Goal: Task Accomplishment & Management: Use online tool/utility

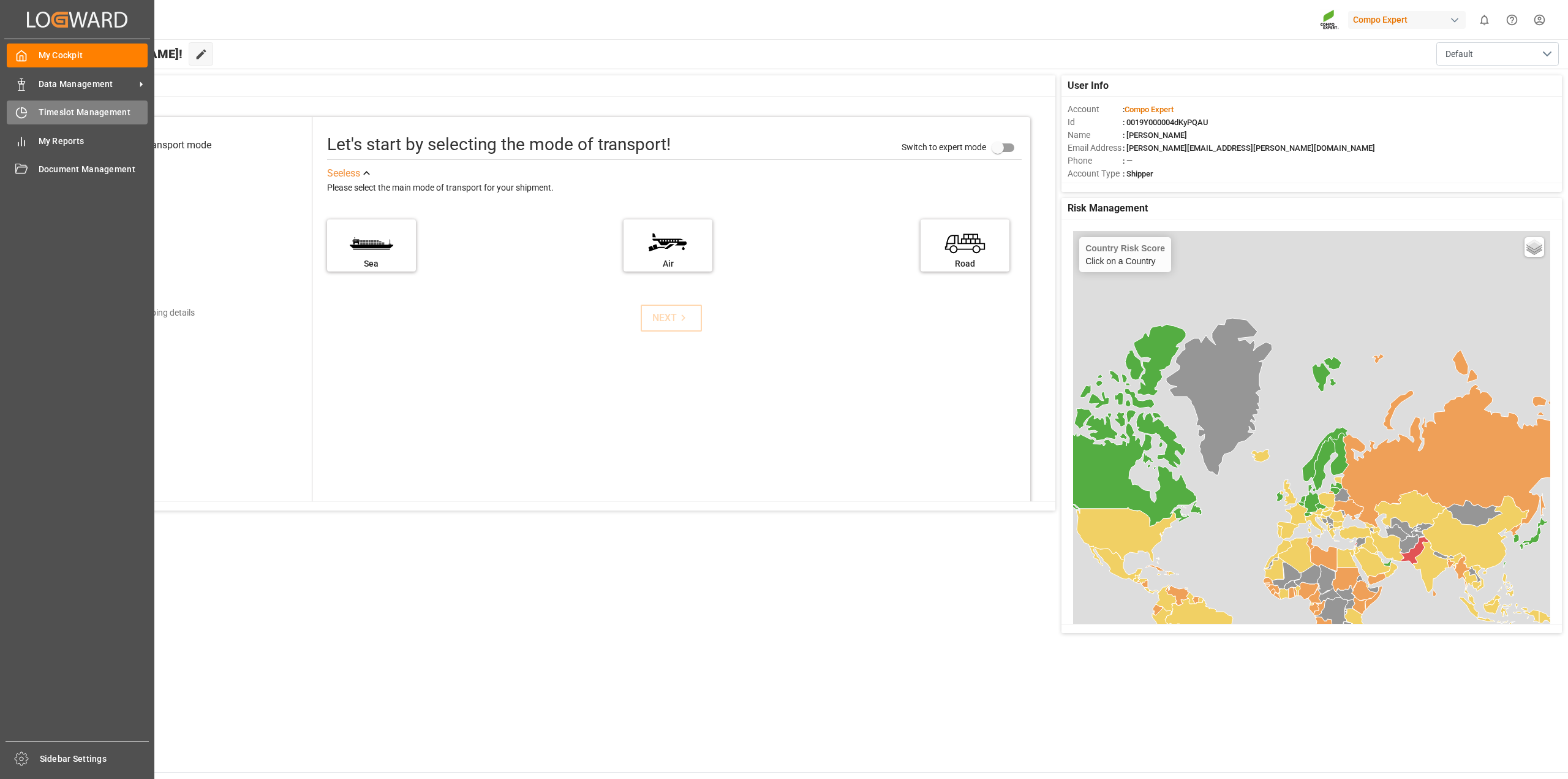
click at [41, 113] on span "Timeslot Management" at bounding box center [93, 112] width 109 height 13
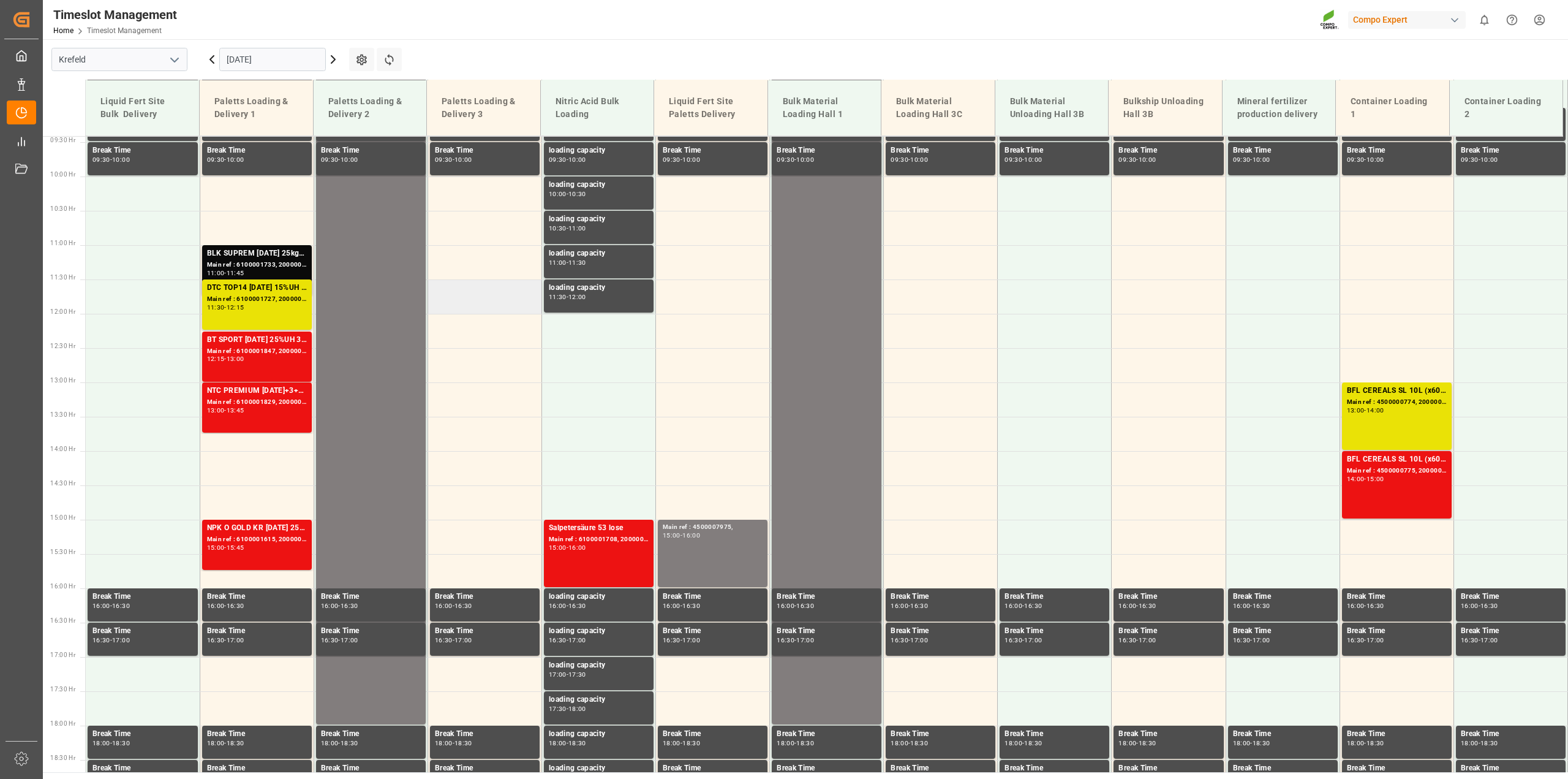
scroll to position [645, 0]
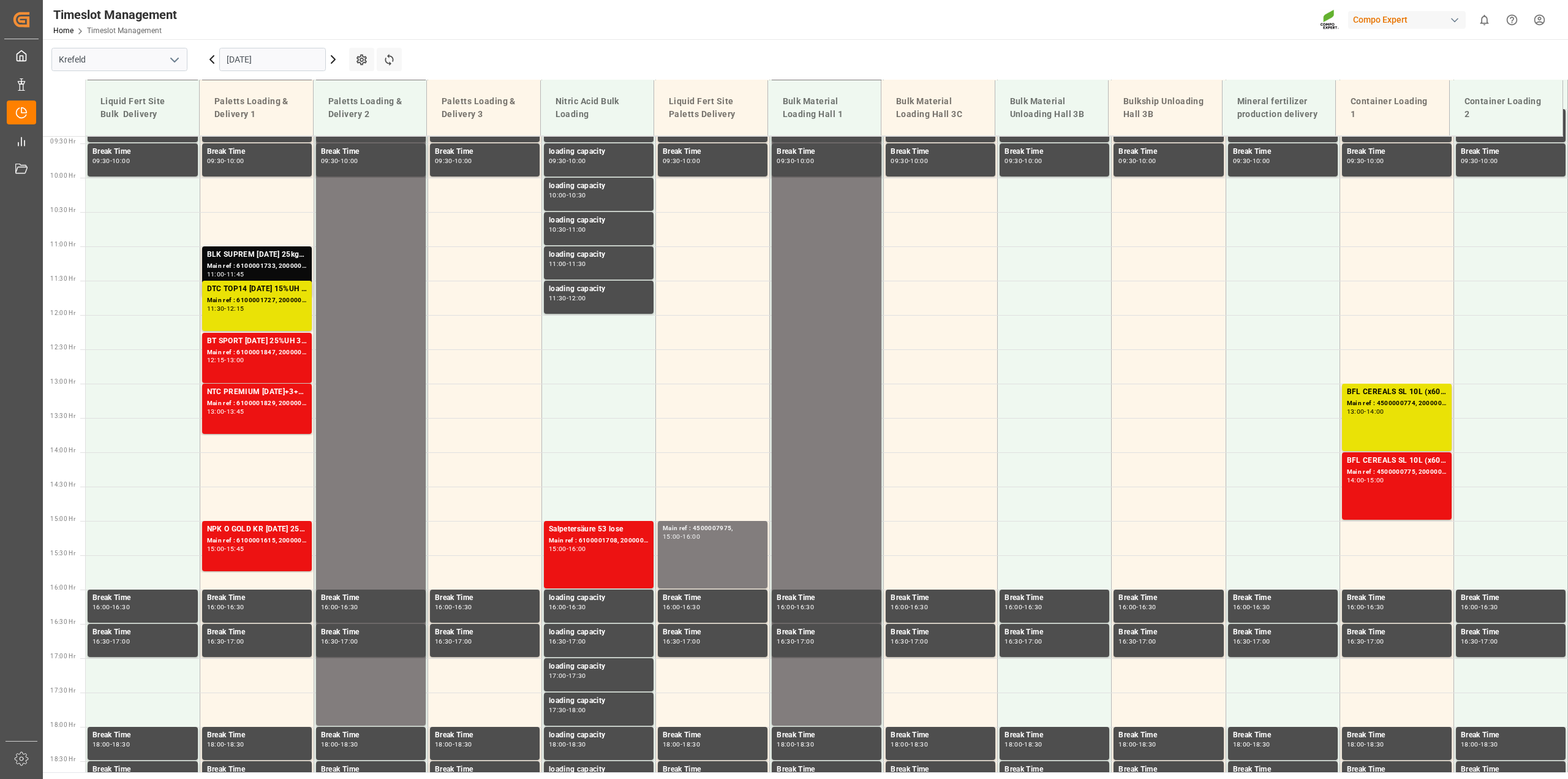
click at [331, 60] on icon at bounding box center [333, 60] width 15 height 15
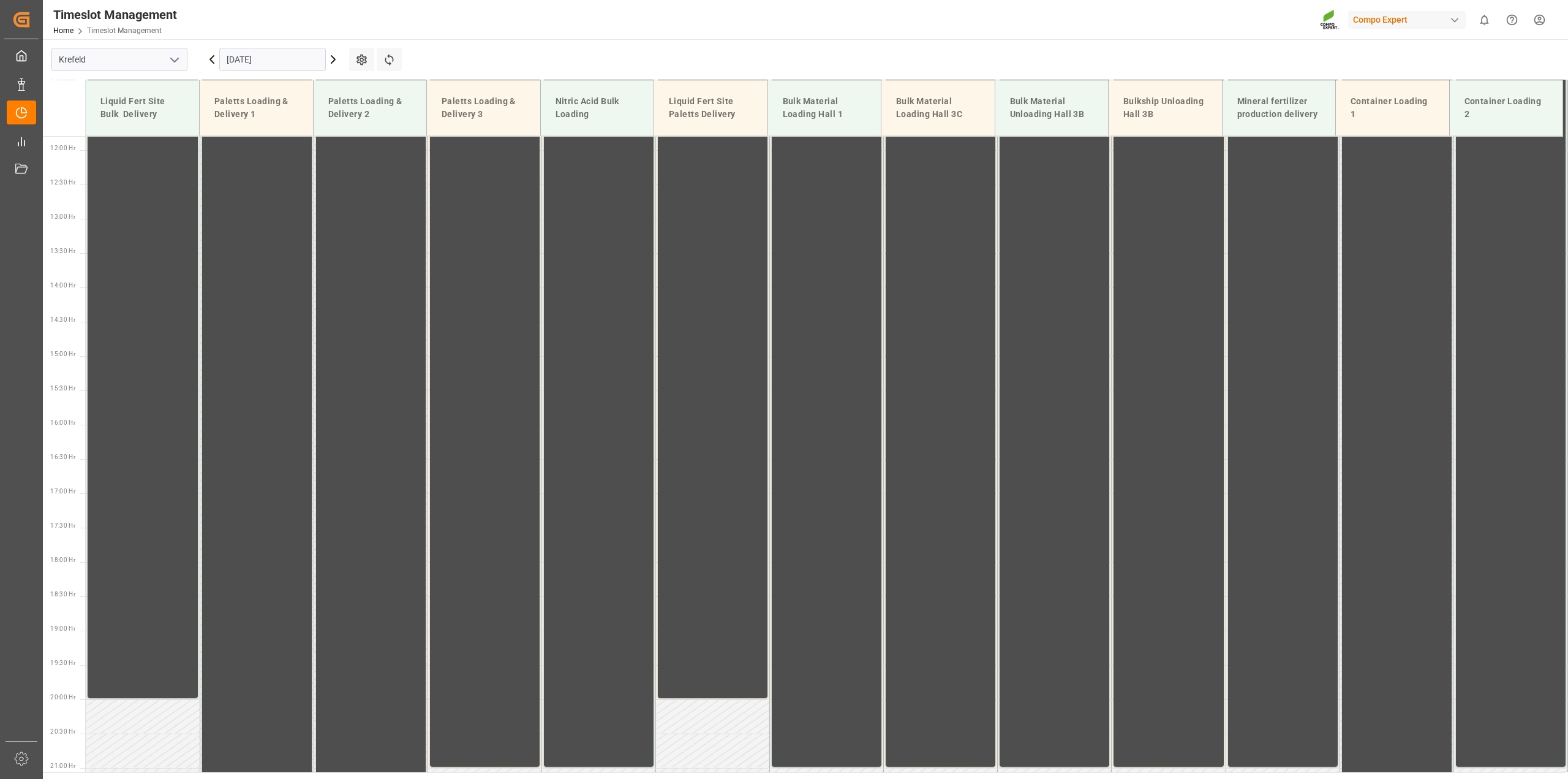
scroll to position [829, 0]
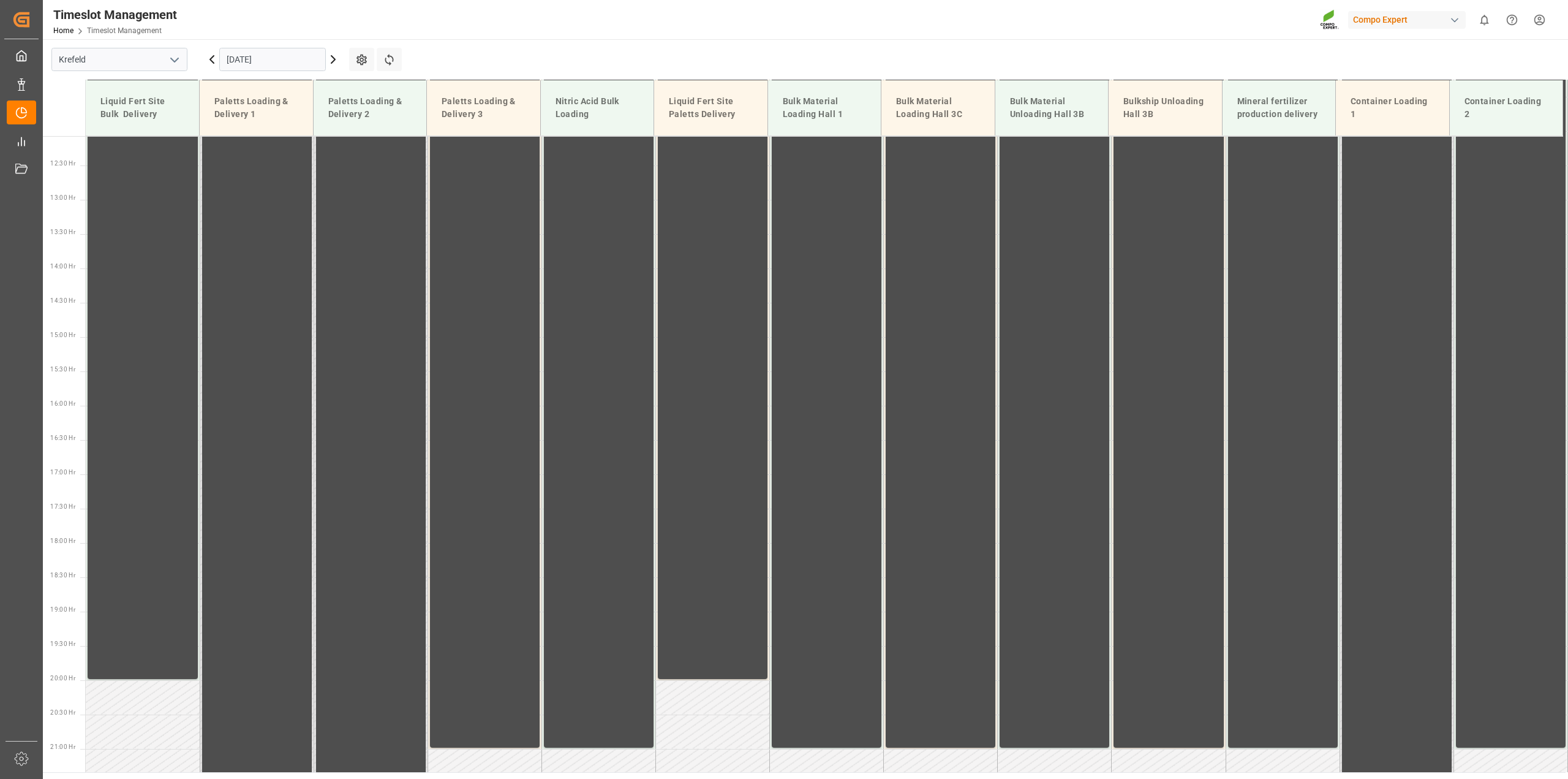
click at [331, 60] on icon at bounding box center [333, 60] width 15 height 15
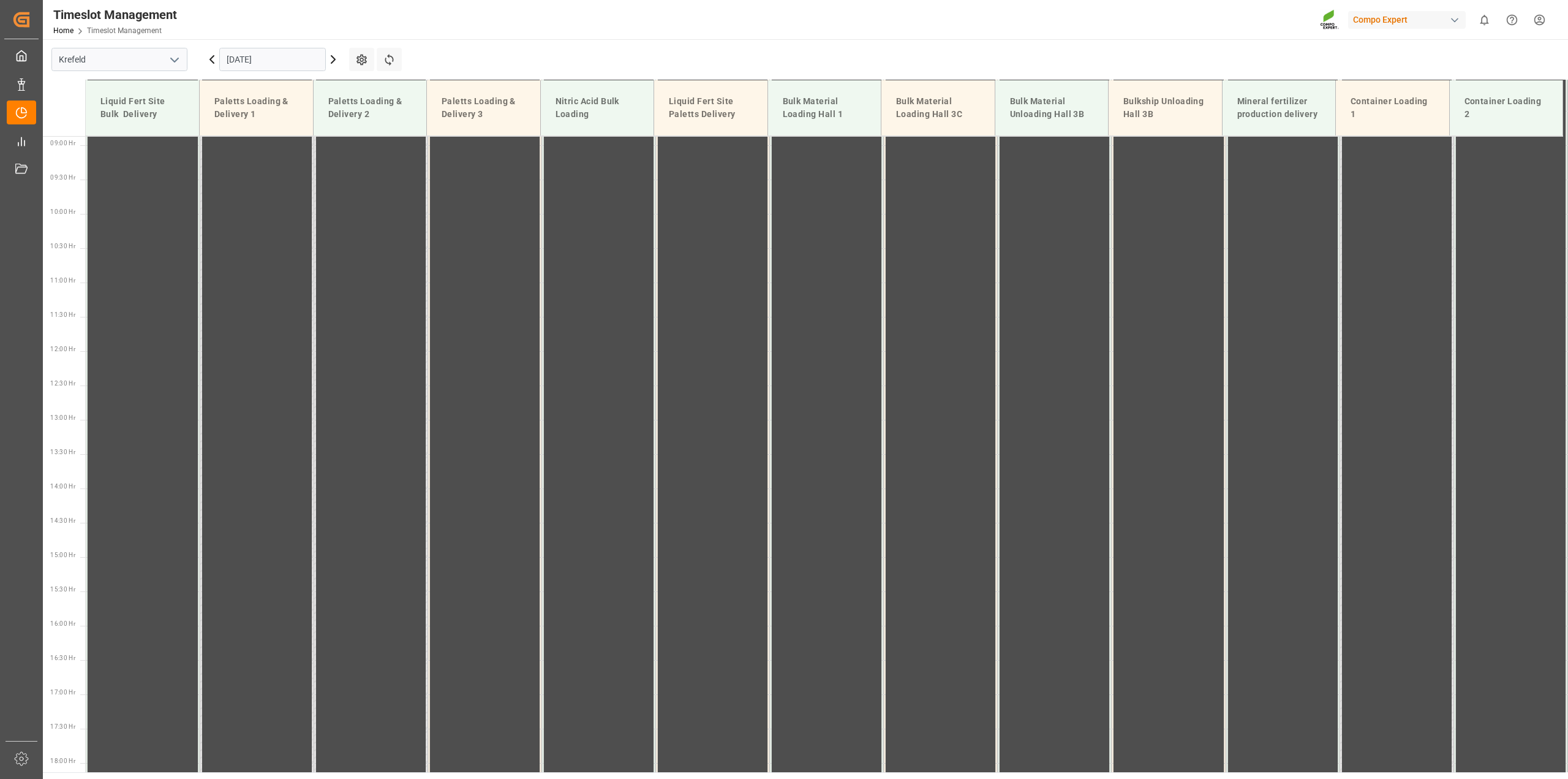
scroll to position [753, 0]
click at [331, 60] on icon at bounding box center [333, 60] width 15 height 15
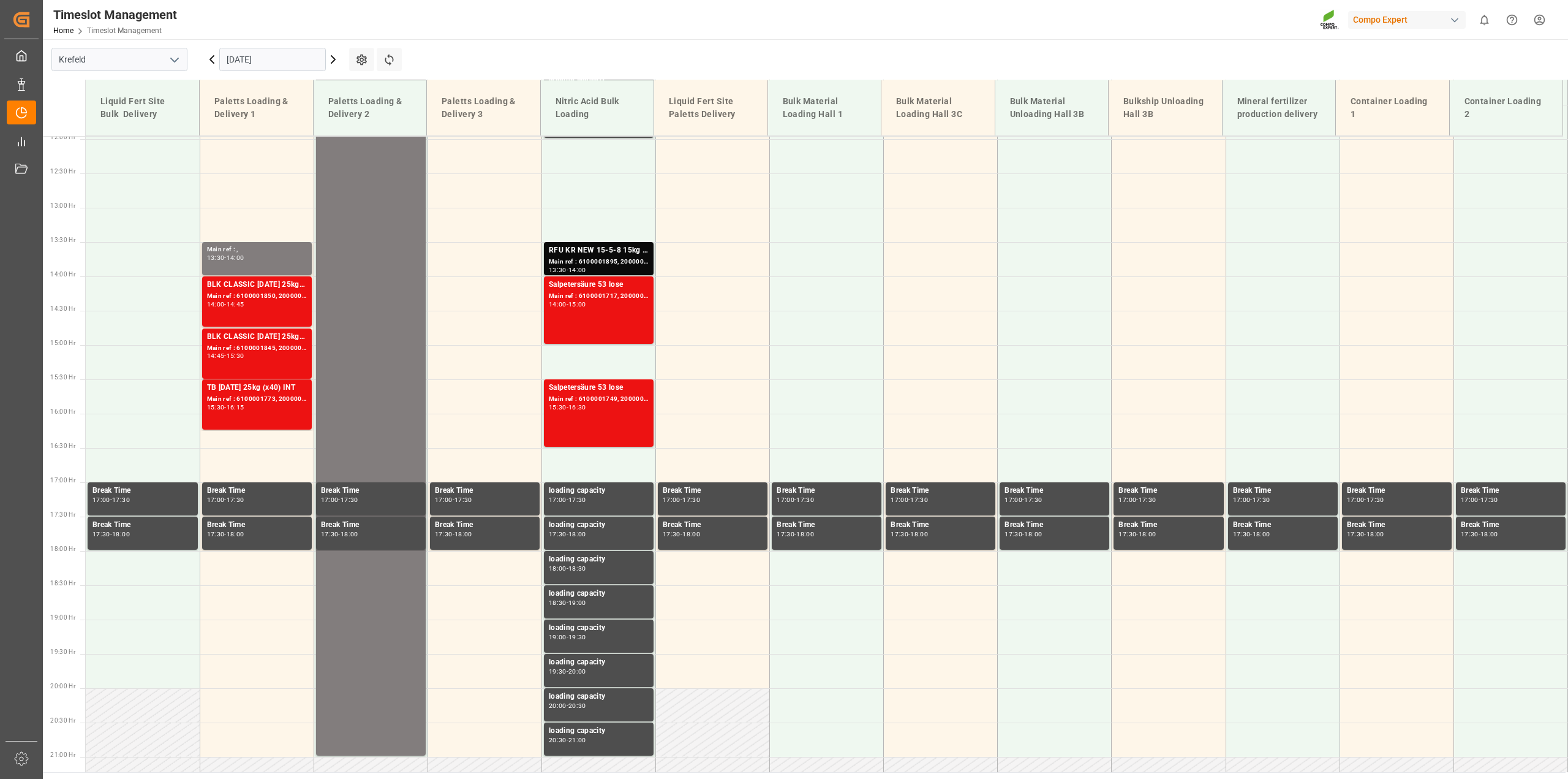
scroll to position [829, 0]
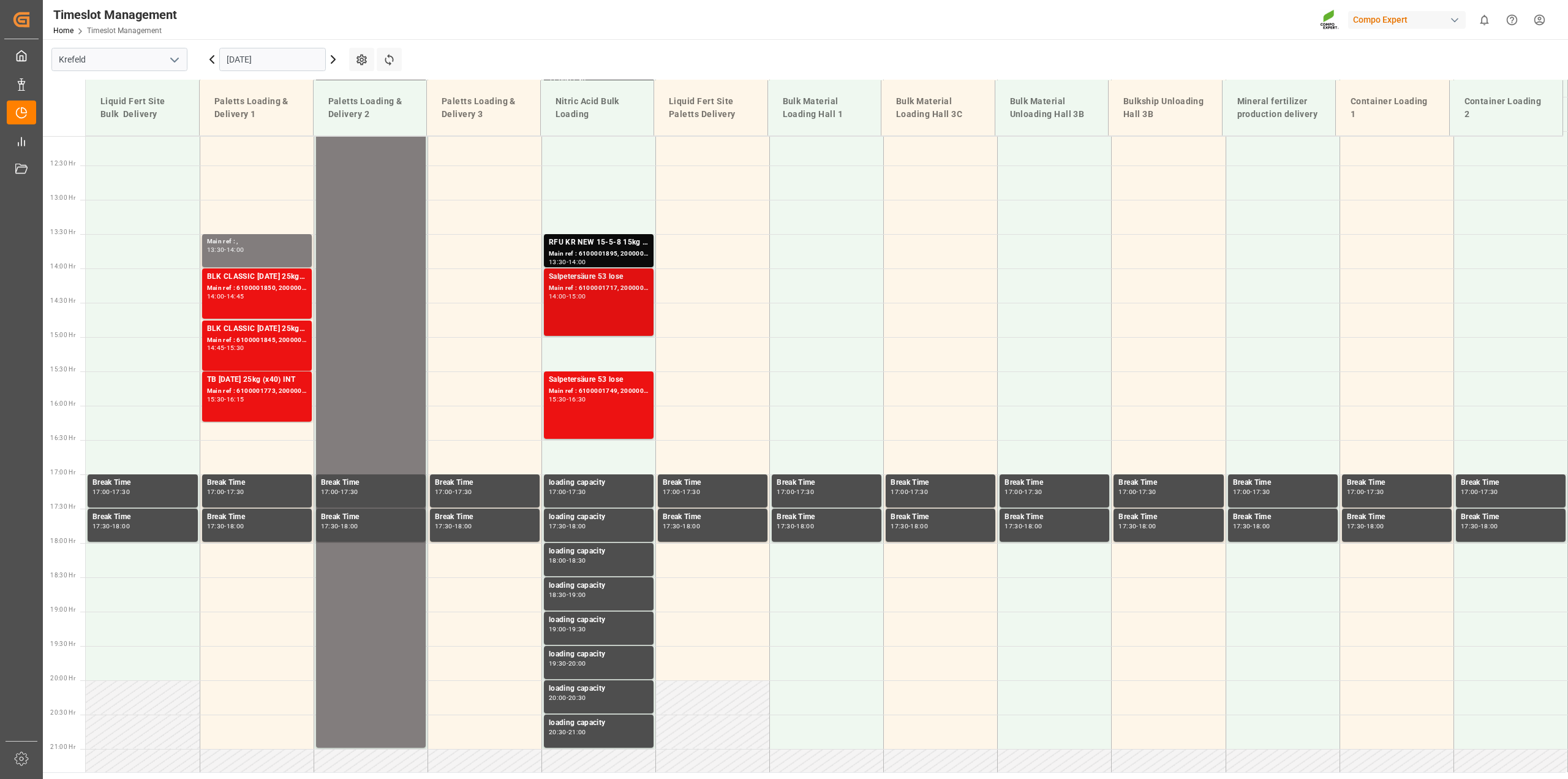
click at [601, 285] on div "Main ref : 6100001717, 2000001441" at bounding box center [598, 288] width 100 height 10
click at [607, 389] on div "Main ref : 6100001749, 2000001451" at bounding box center [598, 391] width 100 height 10
click at [600, 254] on div "Main ref : 6100001895, 2000001512" at bounding box center [598, 253] width 100 height 10
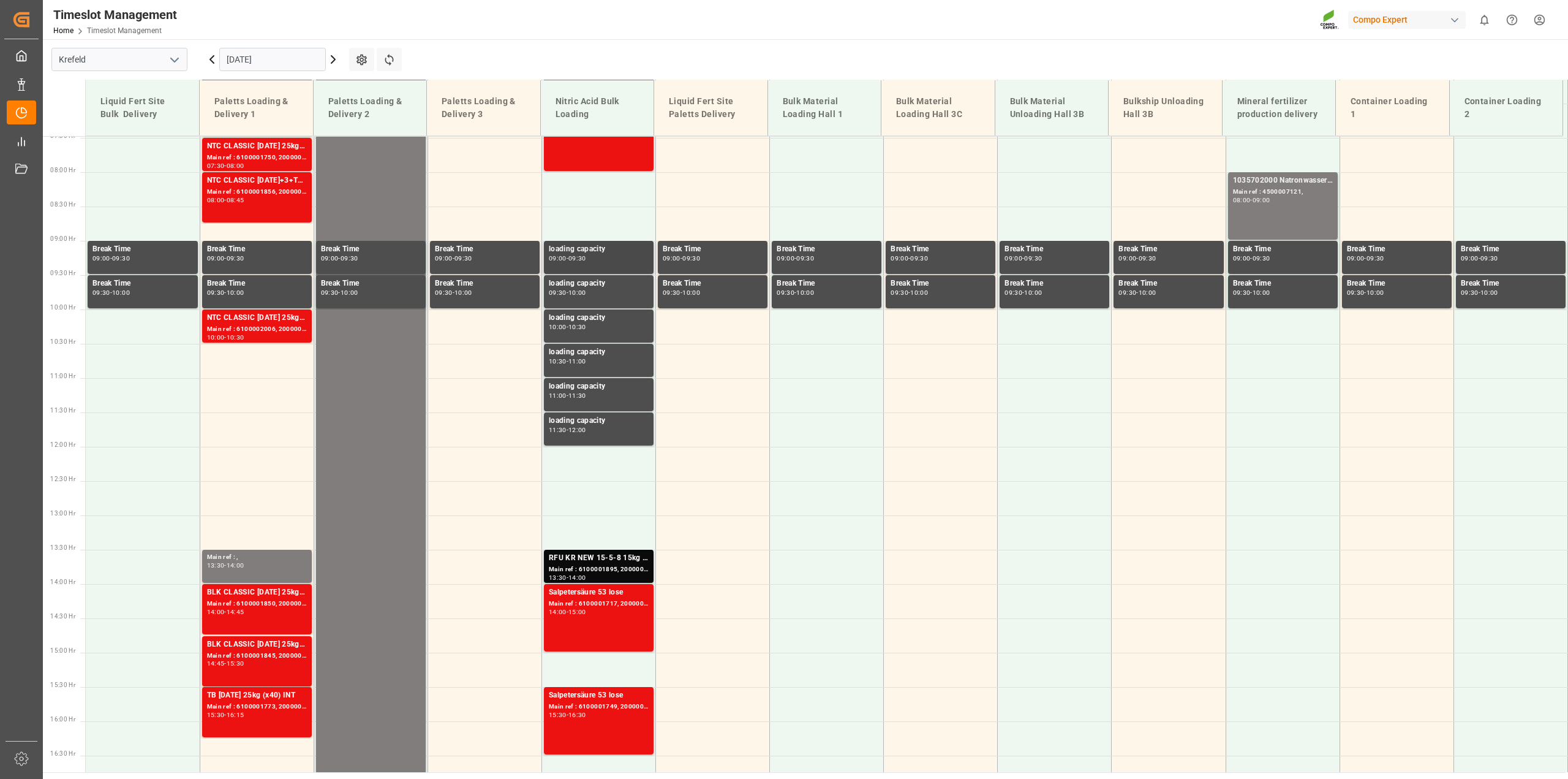
scroll to position [460, 0]
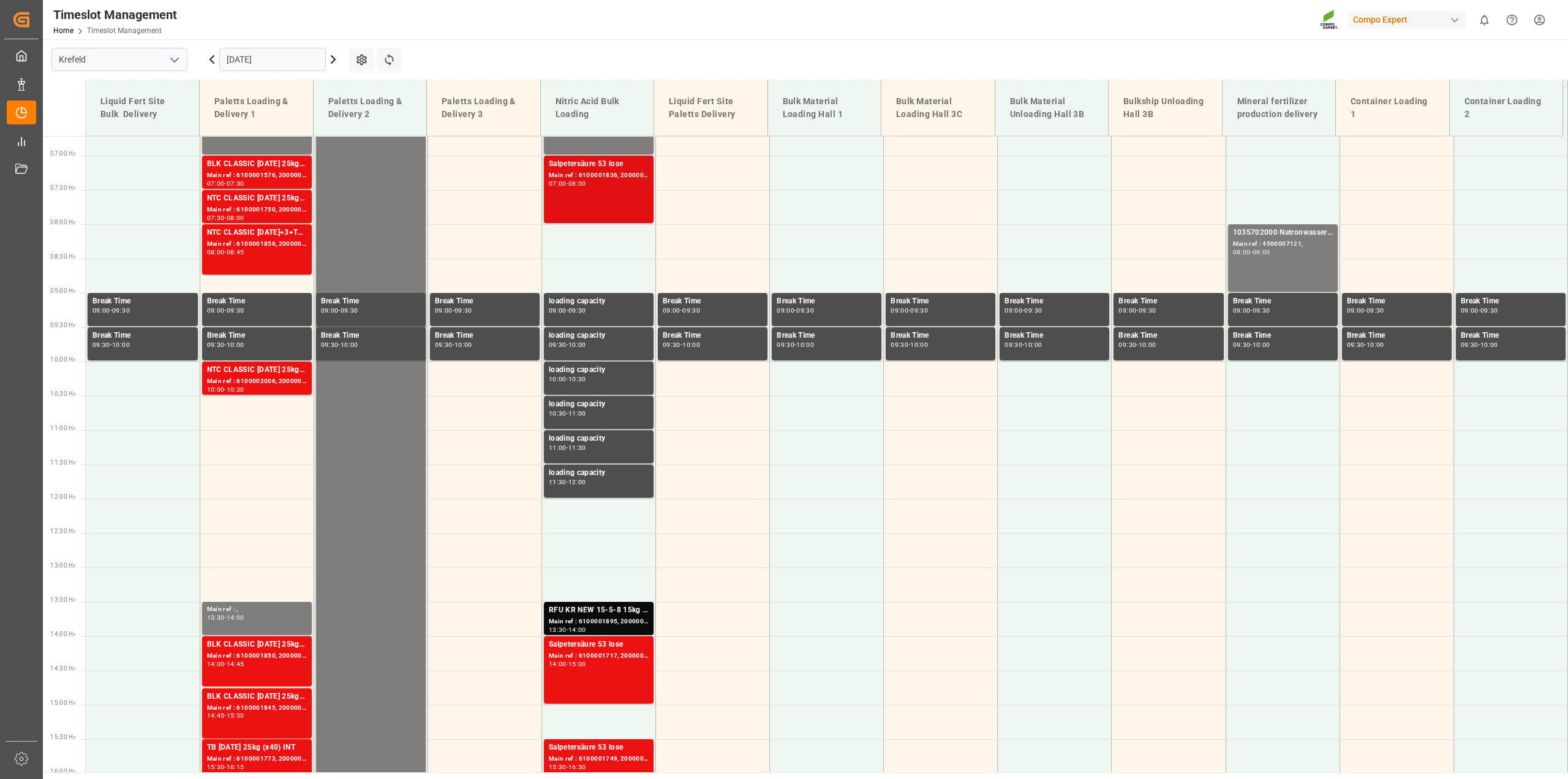
click at [603, 175] on div "Main ref : 6100001836, 2000001475" at bounding box center [598, 175] width 100 height 10
click at [632, 623] on div "Main ref : 6100001895, 2000001512" at bounding box center [598, 621] width 100 height 10
click at [611, 656] on div "Main ref : 6100001717, 2000001441" at bounding box center [598, 655] width 100 height 10
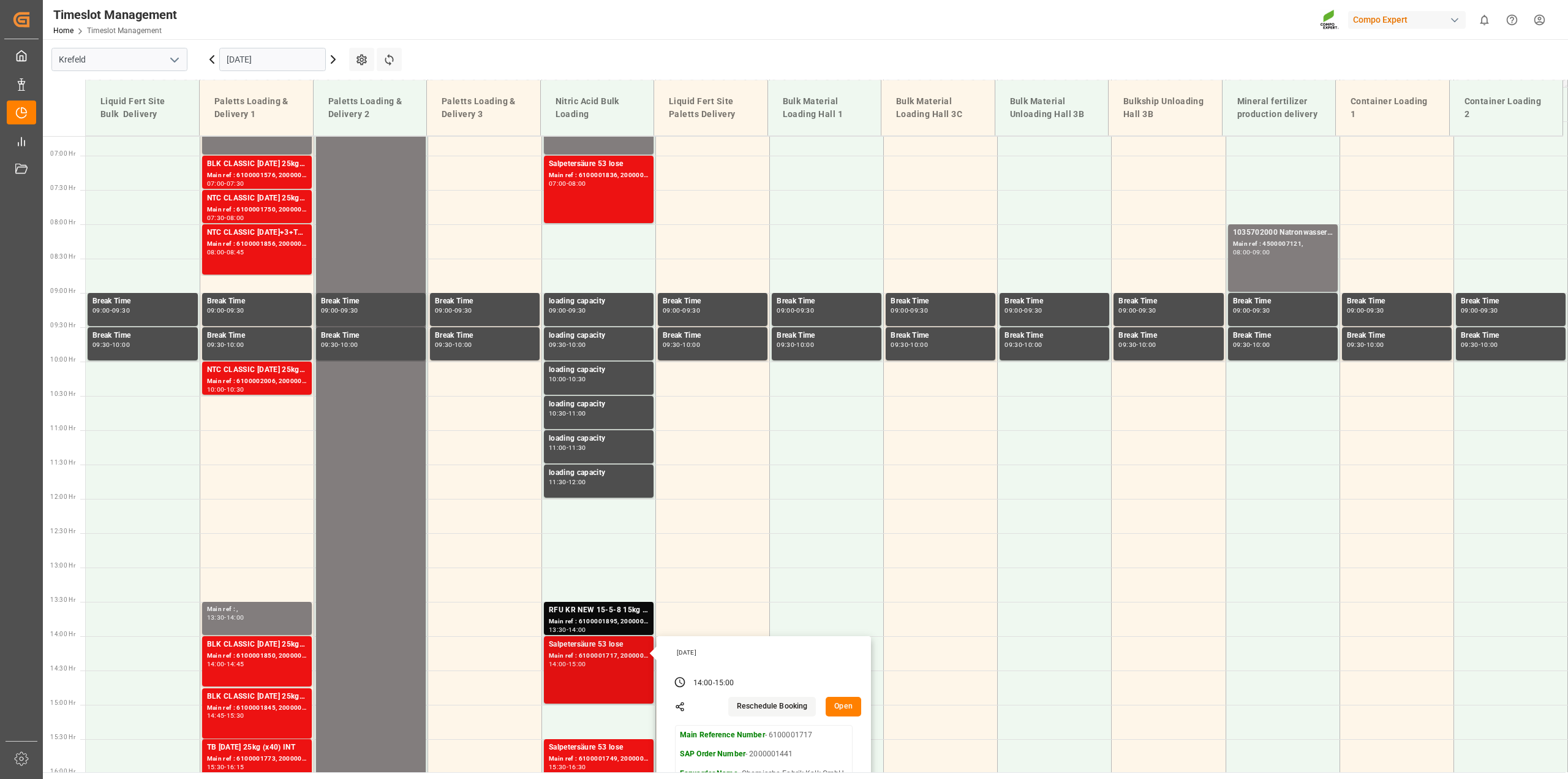
scroll to position [522, 0]
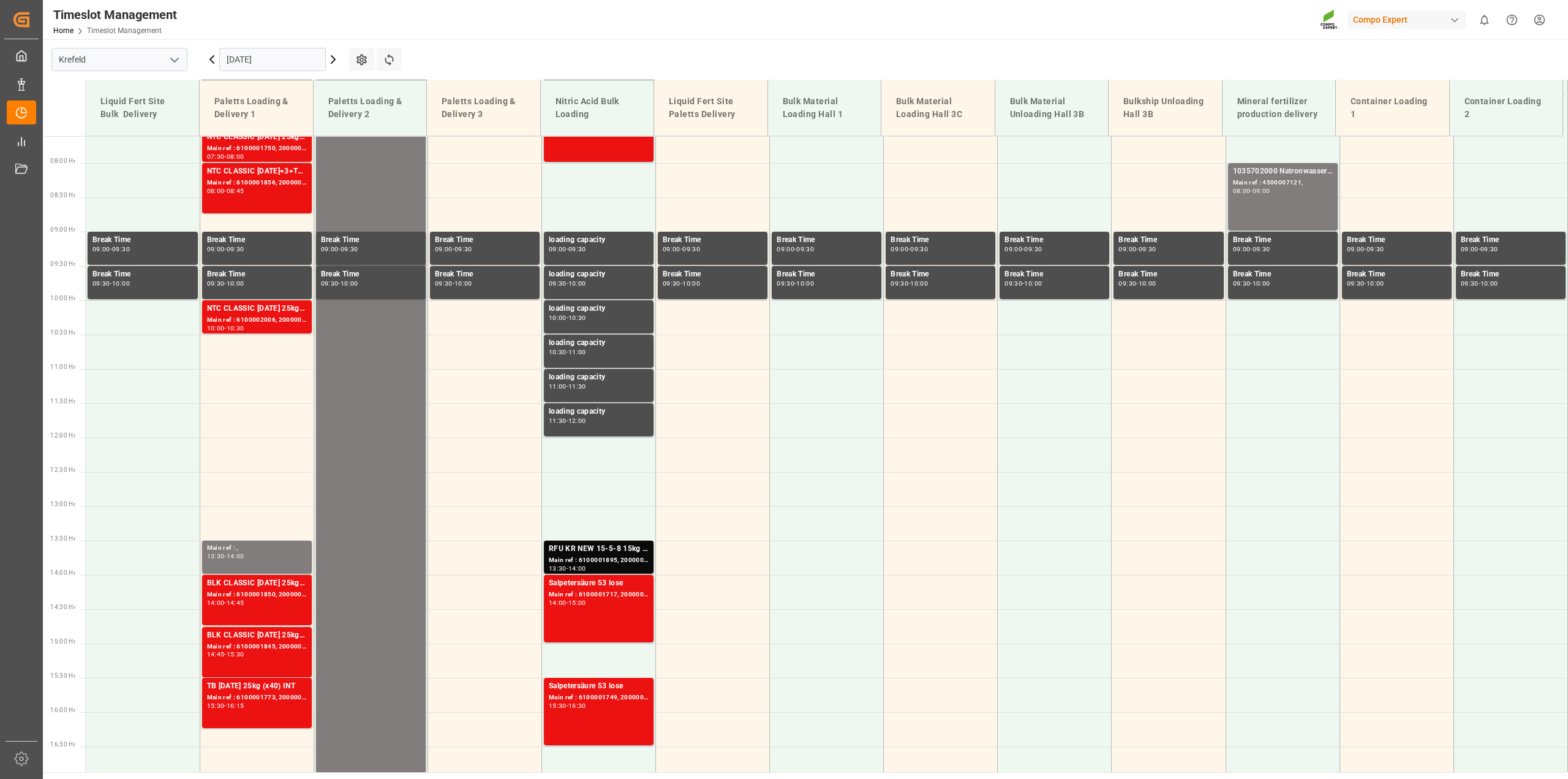
click at [608, 695] on div "Main ref : 6100001749, 2000001451" at bounding box center [598, 697] width 100 height 10
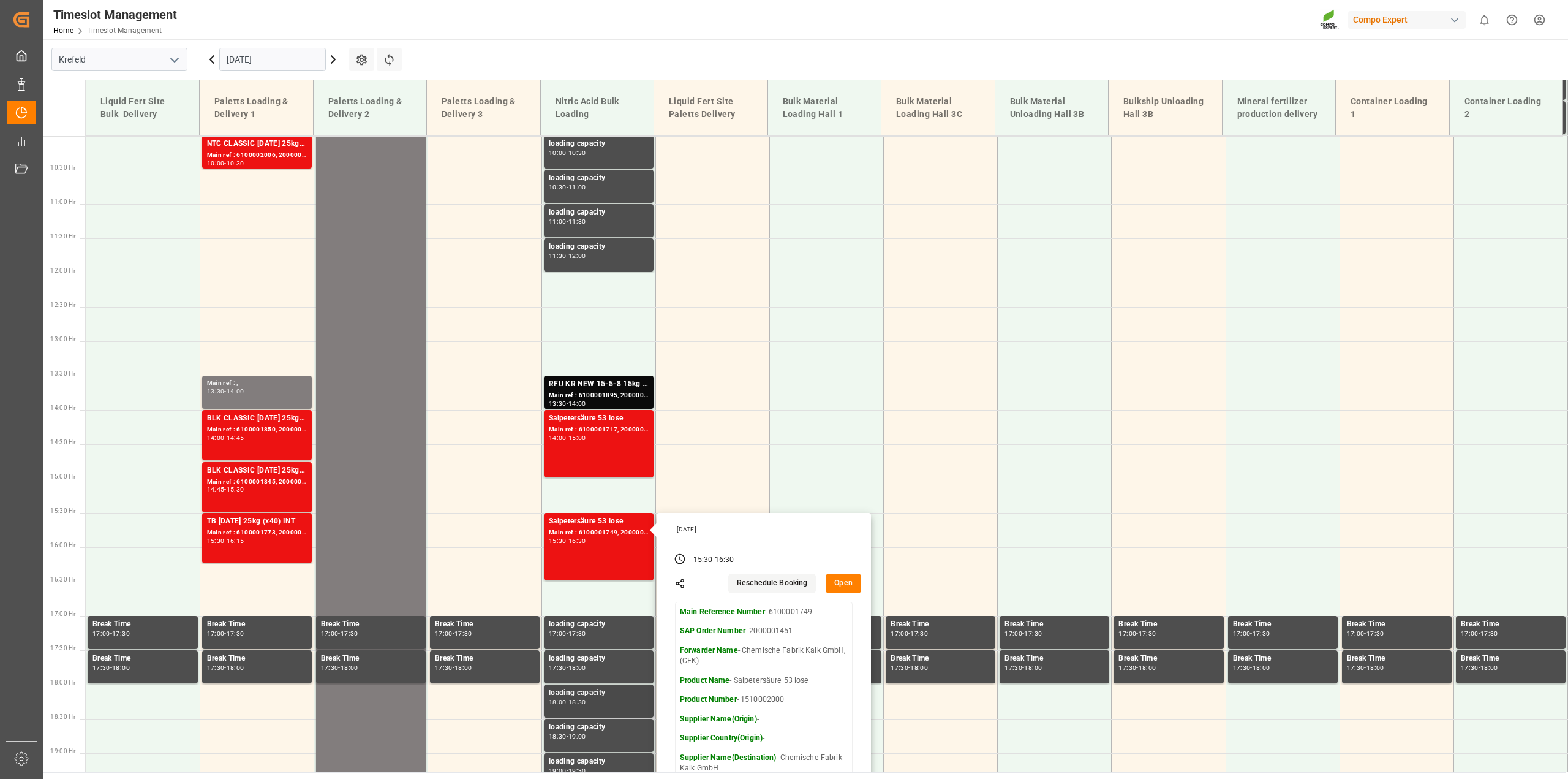
scroll to position [706, 0]
